Goal: Information Seeking & Learning: Learn about a topic

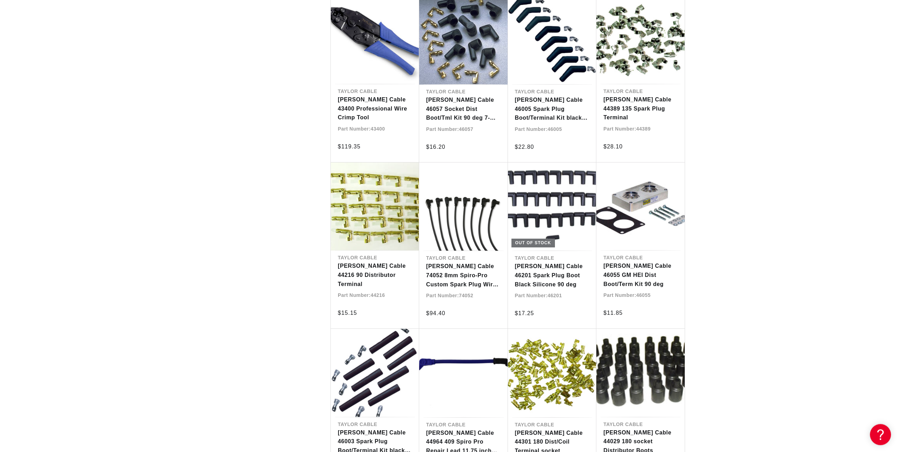
scroll to position [1320, 0]
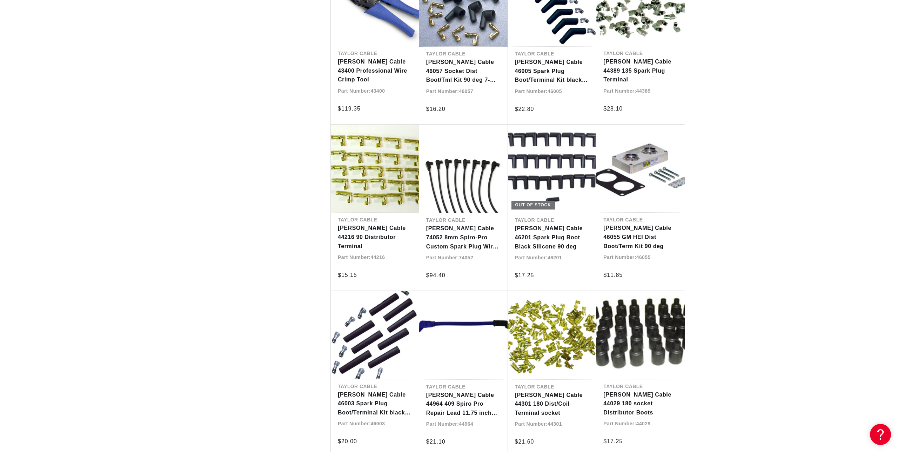
click at [541, 391] on link "[PERSON_NAME] Cable 44301 180 Dist/Coil Terminal socket" at bounding box center [552, 404] width 75 height 27
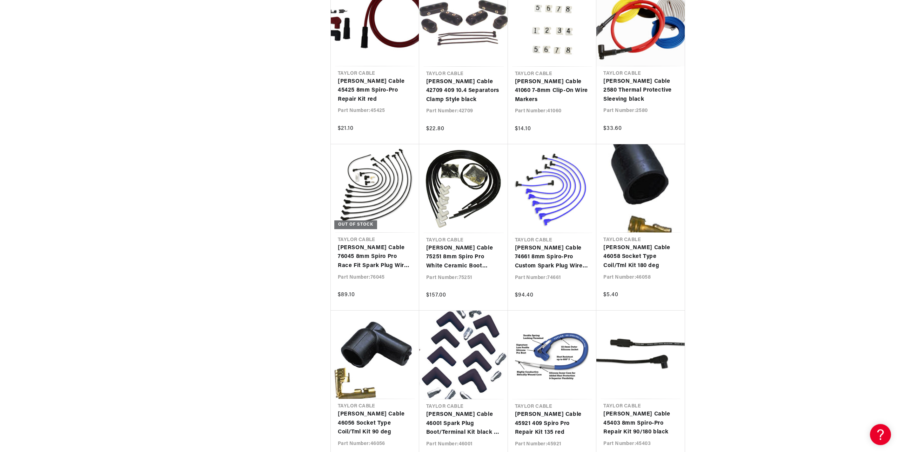
scroll to position [1800, 0]
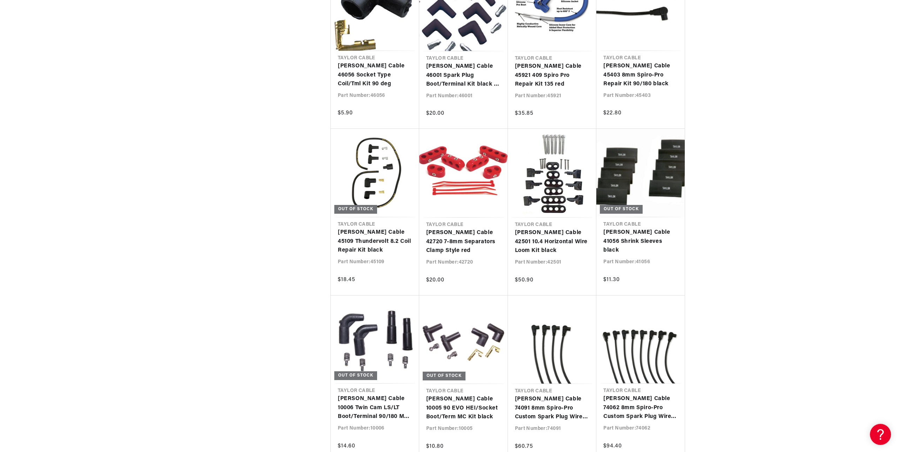
scroll to position [2160, 0]
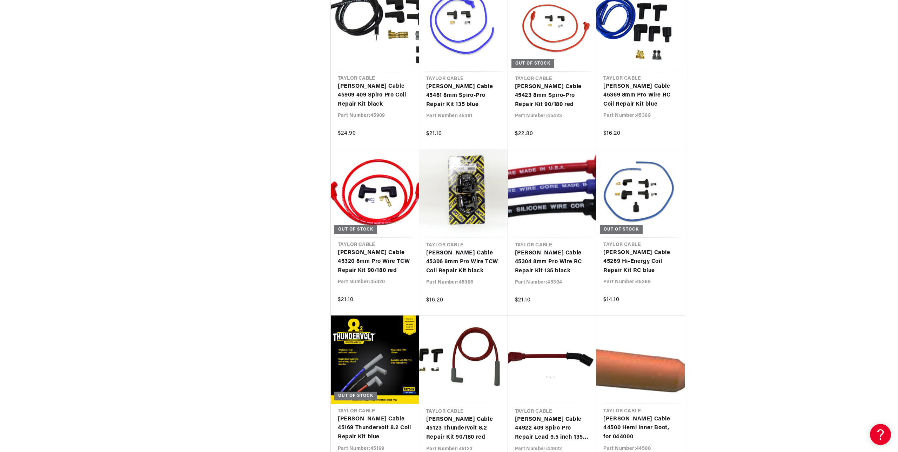
scroll to position [2801, 0]
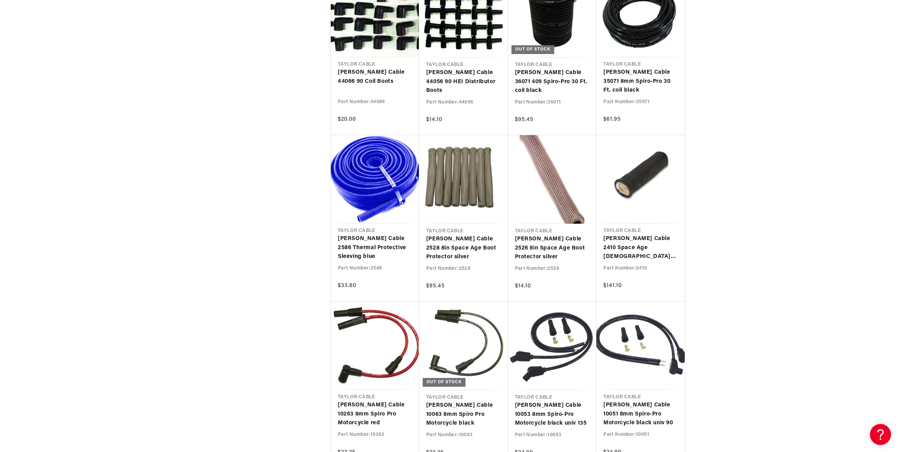
scroll to position [3361, 0]
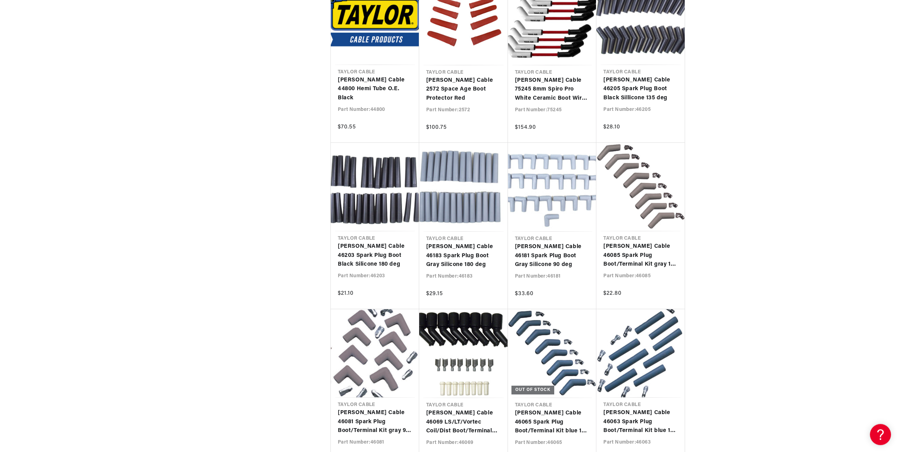
scroll to position [4321, 0]
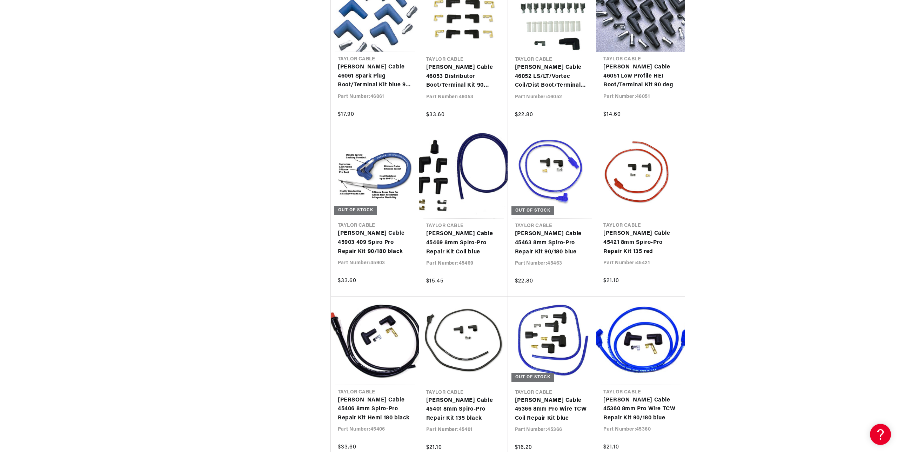
scroll to position [4841, 0]
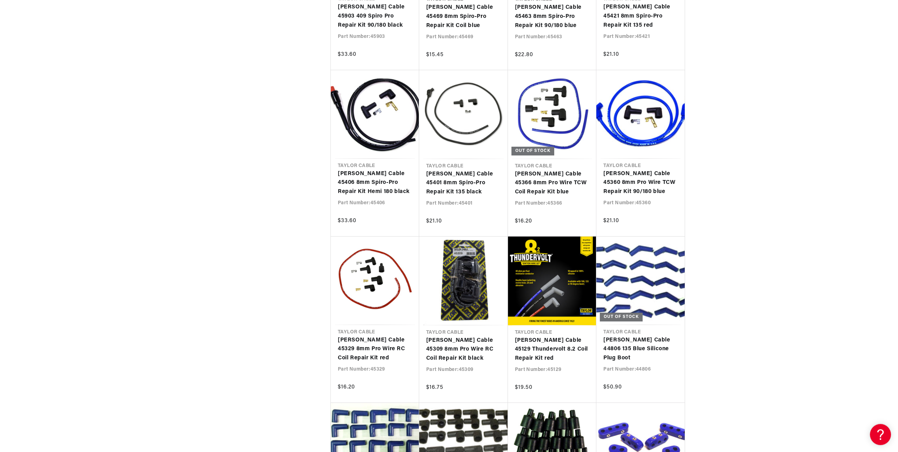
scroll to position [5041, 0]
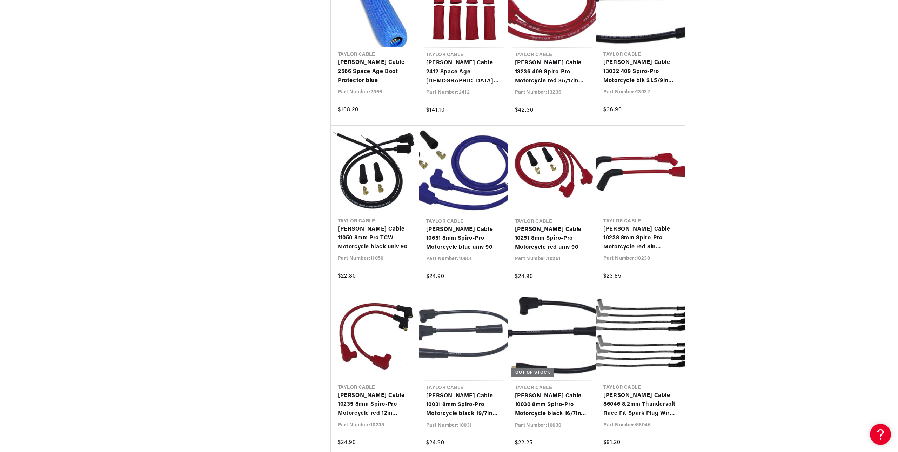
scroll to position [6321, 0]
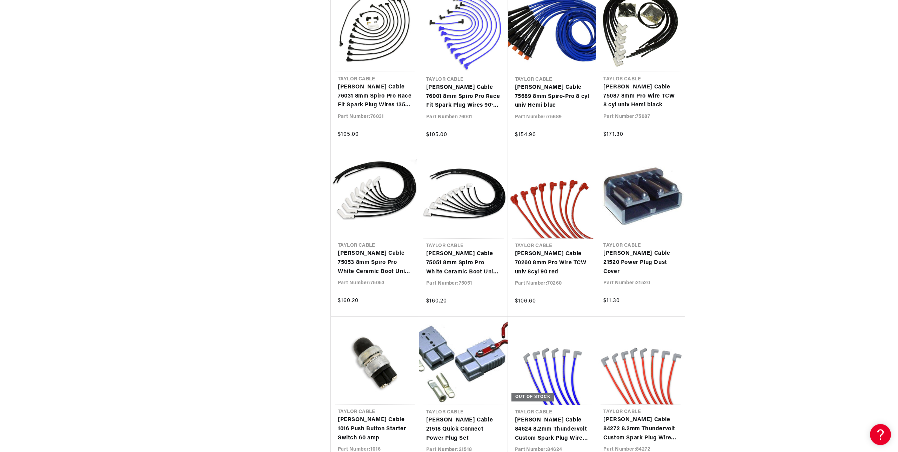
scroll to position [7122, 0]
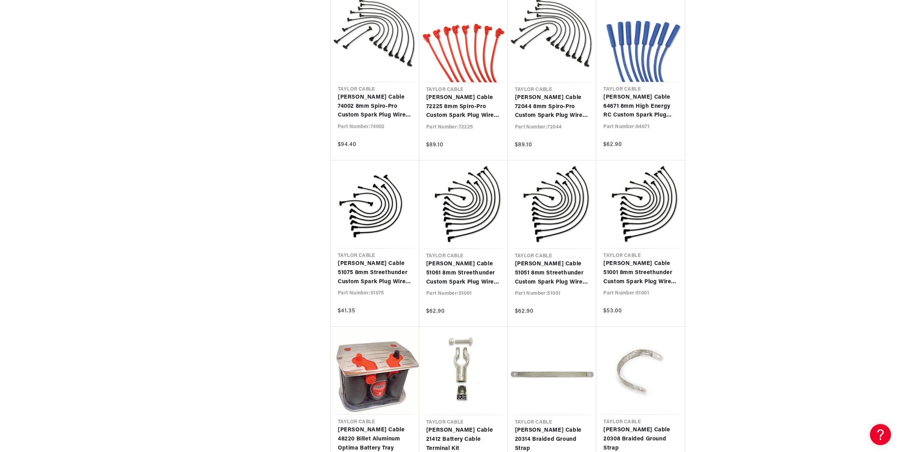
scroll to position [8322, 0]
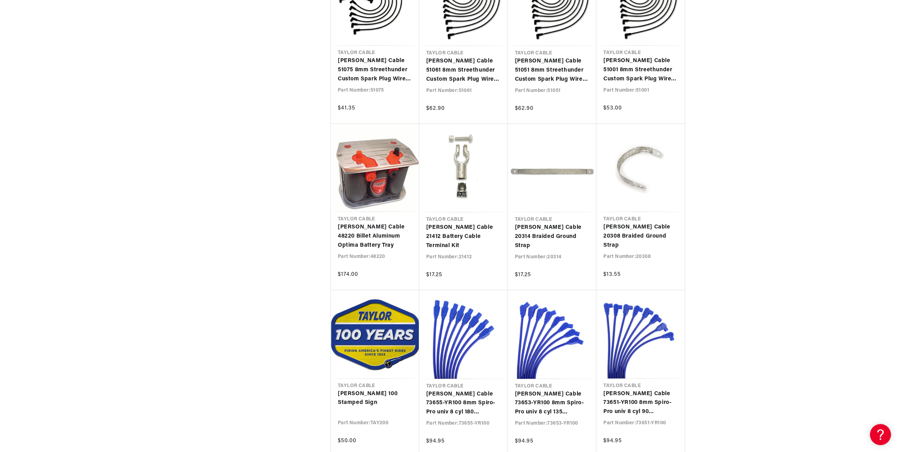
scroll to position [8522, 0]
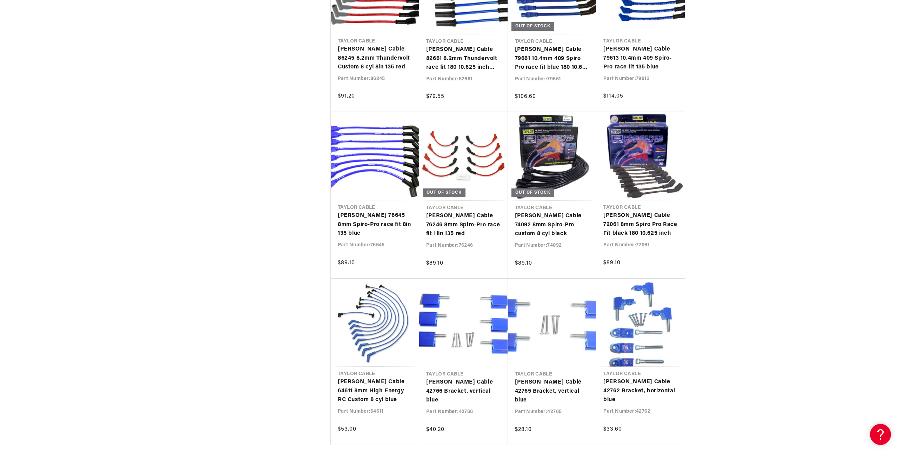
scroll to position [9322, 0]
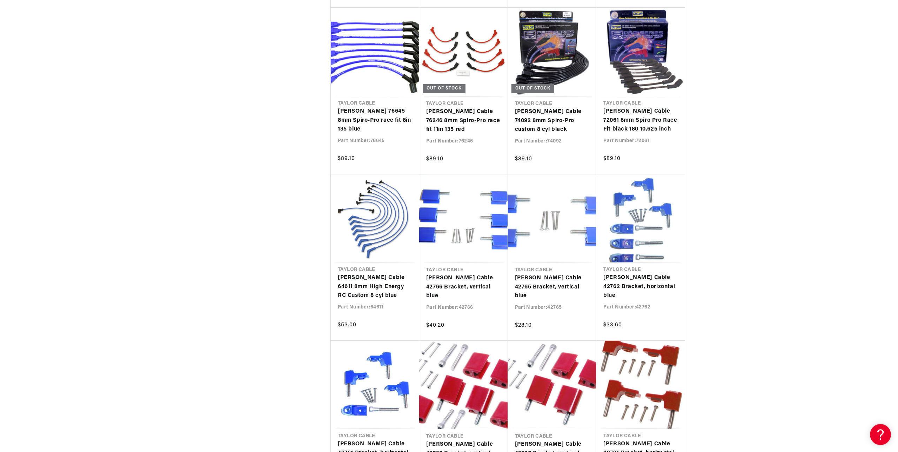
scroll to position [9442, 0]
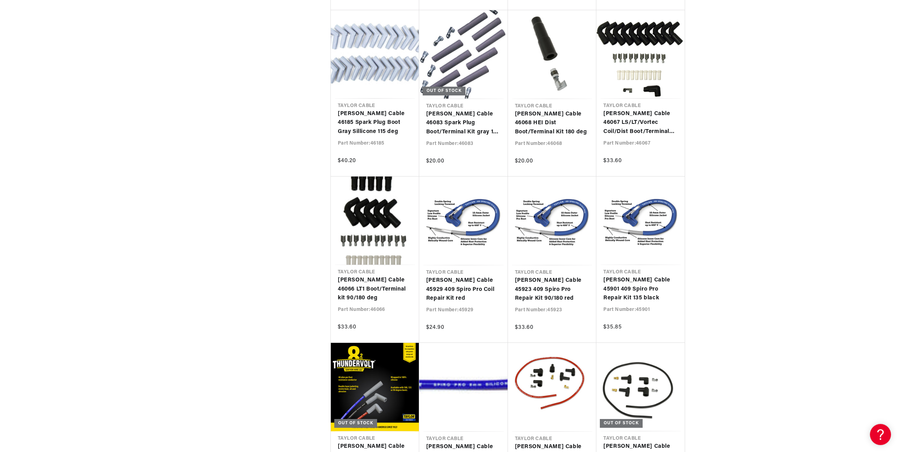
scroll to position [10282, 0]
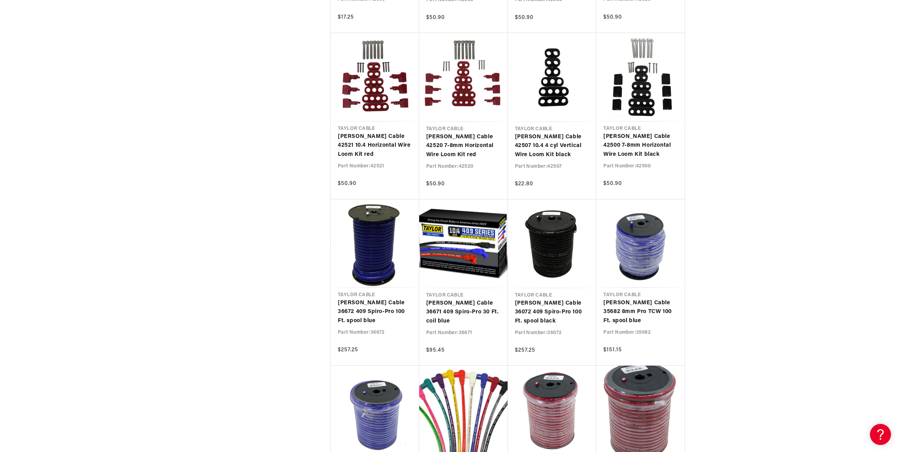
scroll to position [11242, 0]
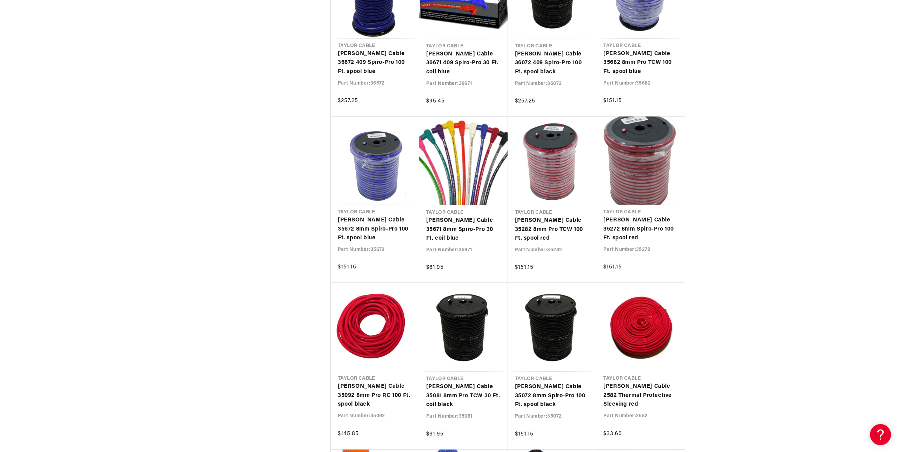
scroll to position [11482, 0]
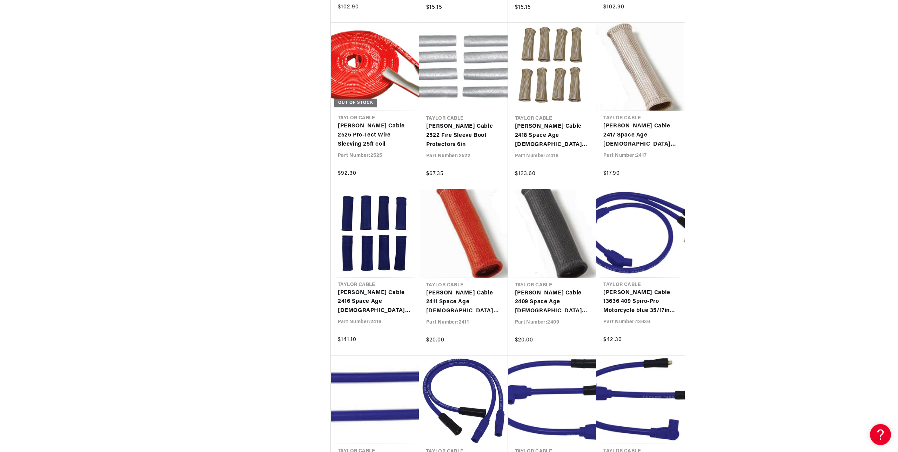
scroll to position [12083, 0]
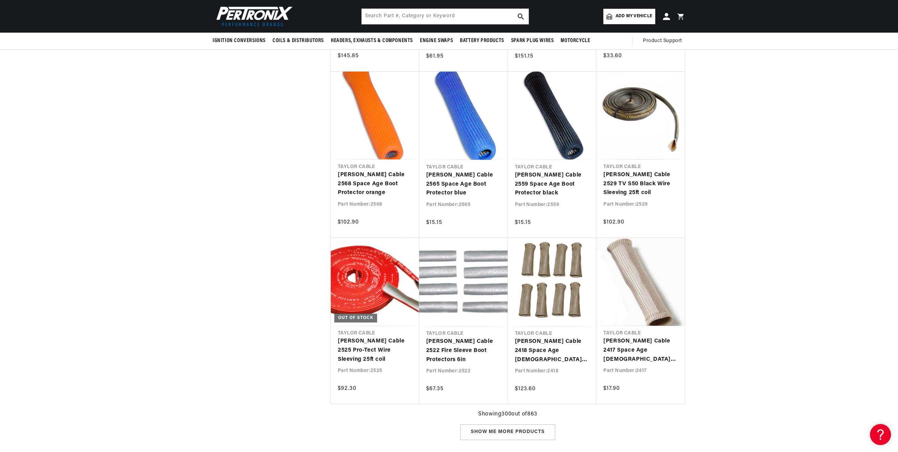
scroll to position [11843, 0]
